Goal: Task Accomplishment & Management: Use online tool/utility

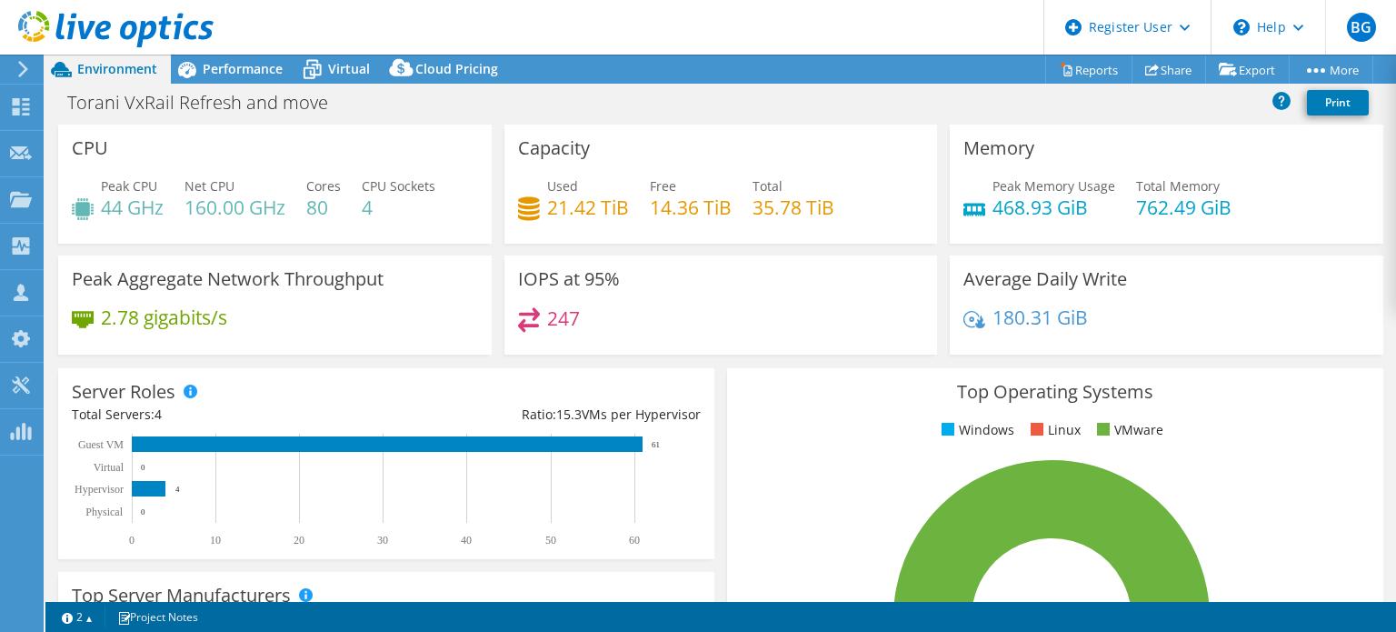
select select "USWest"
select select "USD"
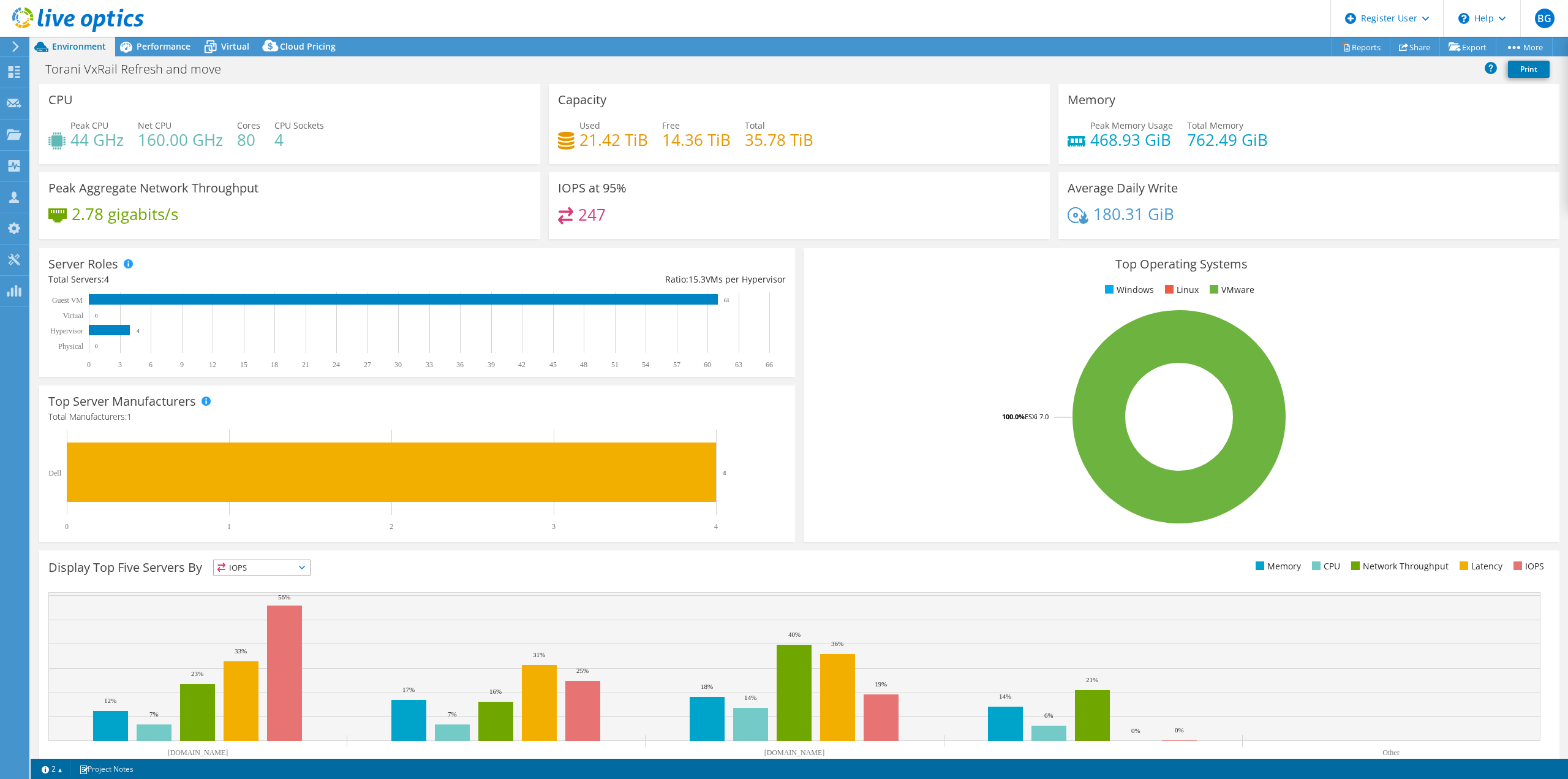
click at [373, 12] on header "BG Dell User [PERSON_NAME] [PERSON_NAME][EMAIL_ADDRESS][PERSON_NAME][DOMAIN_NAM…" at bounding box center [784, 18] width 1568 height 37
click at [541, 40] on div "Project Actions Project Actions Reports Share Export vSAN ReadyNode Sizer" at bounding box center [799, 47] width 1538 height 20
